Goal: Information Seeking & Learning: Learn about a topic

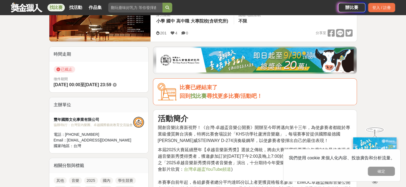
scroll to position [136, 0]
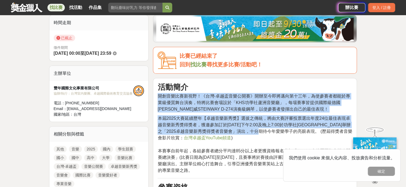
drag, startPoint x: 218, startPoint y: 87, endPoint x: 290, endPoint y: 133, distance: 85.4
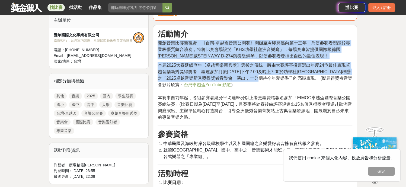
scroll to position [190, 0]
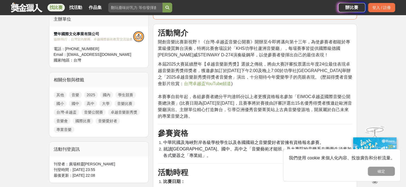
click at [215, 89] on p "本屆2025大賽延續歷年【卓越音樂新秀獎】選拔之傳統，將由大賽評審投票選出年度24位最佳表現卓越音樂新秀獎得獎者，獲邀參加訂於[DATE]下午2:00及晚上7…" at bounding box center [255, 90] width 195 height 59
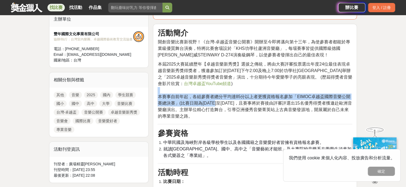
drag, startPoint x: 217, startPoint y: 88, endPoint x: 217, endPoint y: 102, distance: 14.1
click at [217, 102] on p "本屆2025大賽延續歷年【卓越音樂新秀獎】選拔之傳統，將由大賽評審投票選出年度24位最佳表現卓越音樂新秀獎得獎者，獲邀參加訂於[DATE]下午2:00及晚上7…" at bounding box center [255, 90] width 195 height 59
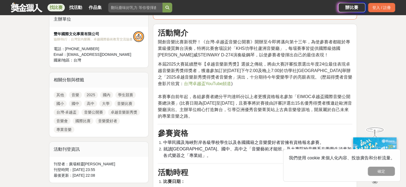
drag, startPoint x: 217, startPoint y: 102, endPoint x: 212, endPoint y: 108, distance: 6.7
click at [212, 108] on span "本賽事自前年起，各組參賽者總分平均達85分以上者更獲資格報名參加「EIMOC卓越盃國際音樂公開賽總決賽」(比賽日期為[DATE]至[DATE]，且賽事將於賽後…" at bounding box center [255, 106] width 194 height 24
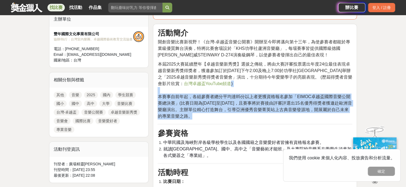
drag, startPoint x: 209, startPoint y: 115, endPoint x: 232, endPoint y: 84, distance: 38.5
click at [232, 84] on p "本屆2025大賽延續歷年【卓越音樂新秀獎】選拔之傳統，將由大賽評審投票選出年度24位最佳表現卓越音樂新秀獎得獎者，獲邀參加訂於[DATE]下午2:00及晚上7…" at bounding box center [255, 90] width 195 height 59
drag, startPoint x: 232, startPoint y: 84, endPoint x: 225, endPoint y: 87, distance: 8.0
click at [225, 87] on p "本屆2025大賽延續歷年【卓越音樂新秀獎】選拔之傳統，將由大賽評審投票選出年度24位最佳表現卓越音樂新秀獎得獎者，獲邀參加訂於[DATE]下午2:00及晚上7…" at bounding box center [255, 90] width 195 height 59
click at [223, 83] on p "本屆2025大賽延續歷年【卓越音樂新秀獎】選拔之傳統，將由大賽評審投票選出年度24位最佳表現卓越音樂新秀獎得獎者，獲邀參加訂於[DATE]下午2:00及晚上7…" at bounding box center [255, 90] width 195 height 59
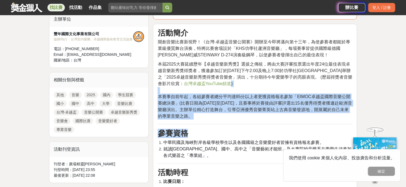
drag, startPoint x: 223, startPoint y: 82, endPoint x: 211, endPoint y: 130, distance: 50.0
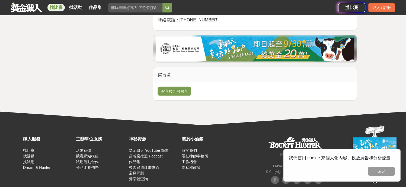
scroll to position [1223, 0]
